Goal: Check status: Check status

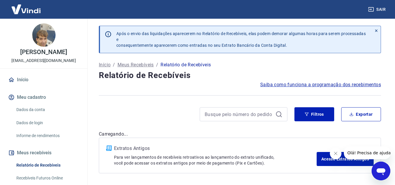
scroll to position [117, 0]
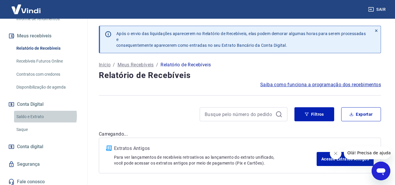
click at [40, 122] on link "Saldo e Extrato" at bounding box center [47, 117] width 66 height 12
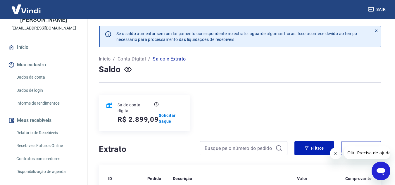
scroll to position [29, 0]
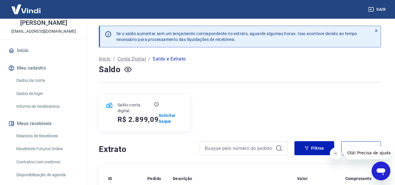
click at [337, 155] on icon "Fechar mensagem da empresa" at bounding box center [335, 153] width 5 height 5
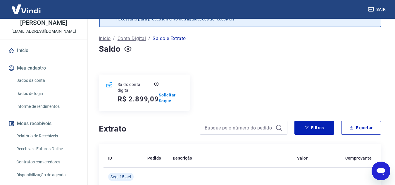
scroll to position [0, 0]
